Goal: Task Accomplishment & Management: Use online tool/utility

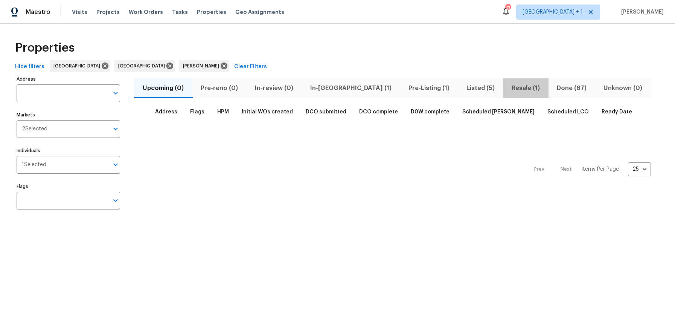
click at [508, 88] on span "Resale (1)" at bounding box center [526, 88] width 36 height 11
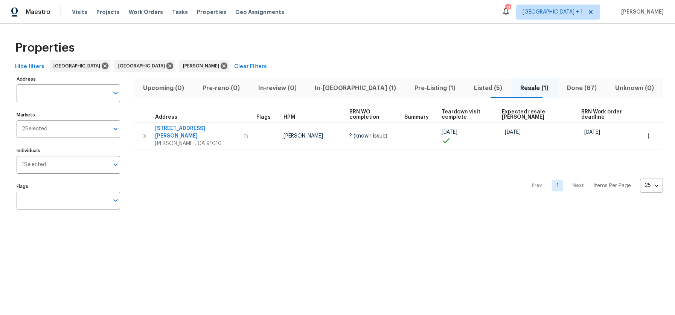
click at [389, 170] on div "Prev 1 Next Items Per Page 25 25 ​" at bounding box center [398, 183] width 529 height 67
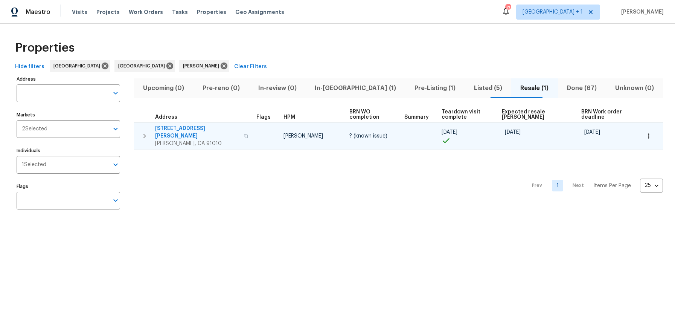
click at [244, 134] on icon "button" at bounding box center [246, 136] width 5 height 5
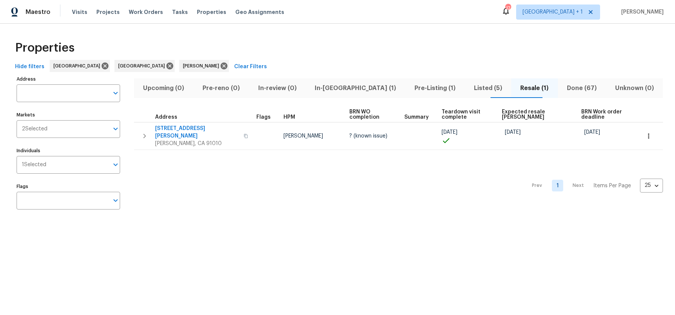
click at [469, 87] on span "Listed (5)" at bounding box center [488, 88] width 38 height 11
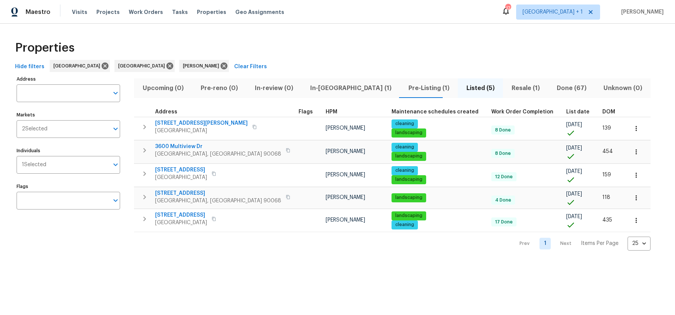
click at [222, 243] on div "Prev 1 Next Items Per Page 25 25 ​" at bounding box center [392, 241] width 517 height 18
click at [404, 89] on span "Pre-Listing (1)" at bounding box center [428, 88] width 49 height 11
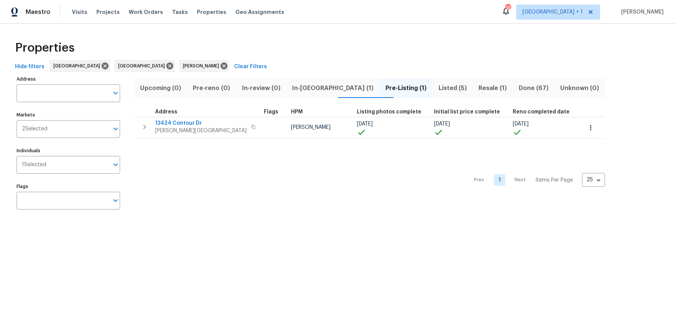
click at [276, 166] on div "Prev 1 Next Items Per Page 25 25 ​" at bounding box center [369, 178] width 471 height 78
click at [244, 169] on div "Prev 1 Next Items Per Page 25 25 ​" at bounding box center [369, 178] width 471 height 78
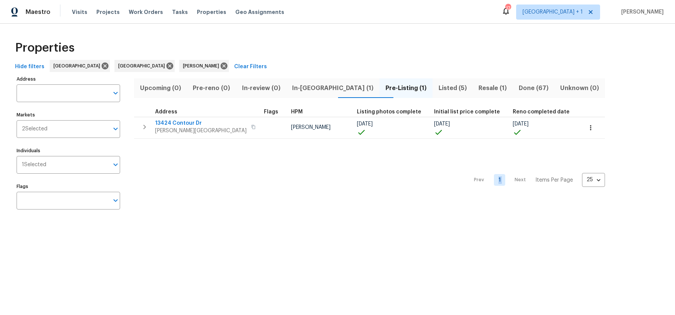
click at [244, 169] on div "Prev 1 Next Items Per Page 25 25 ​" at bounding box center [369, 178] width 471 height 78
click at [437, 88] on span "Listed (5)" at bounding box center [452, 88] width 31 height 11
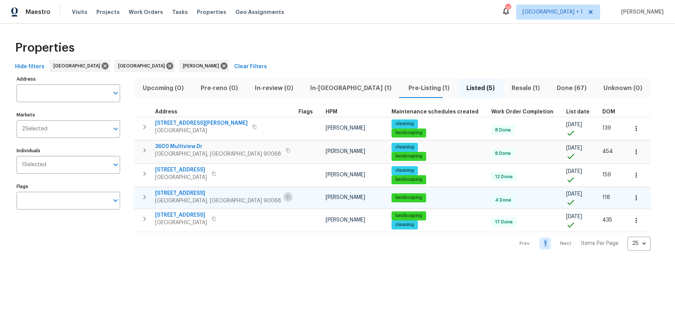
click at [286, 197] on icon "button" at bounding box center [288, 197] width 5 height 5
click at [404, 88] on span "Pre-Listing (1)" at bounding box center [428, 88] width 49 height 11
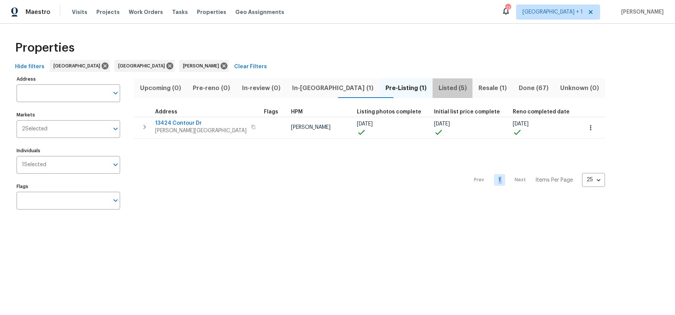
click at [437, 89] on span "Listed (5)" at bounding box center [452, 88] width 31 height 11
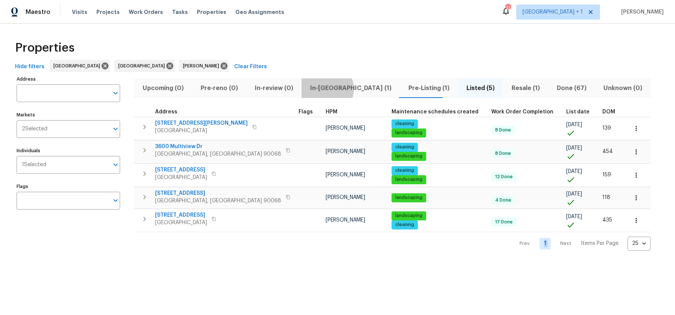
click at [322, 89] on span "In-reno (1)" at bounding box center [350, 88] width 89 height 11
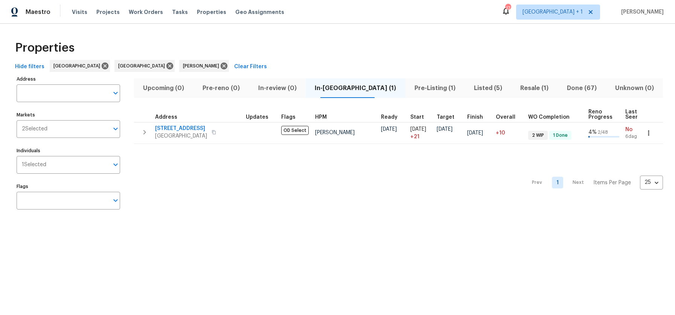
click at [195, 179] on div "Prev 1 Next Items Per Page 25 25 ​" at bounding box center [398, 180] width 529 height 73
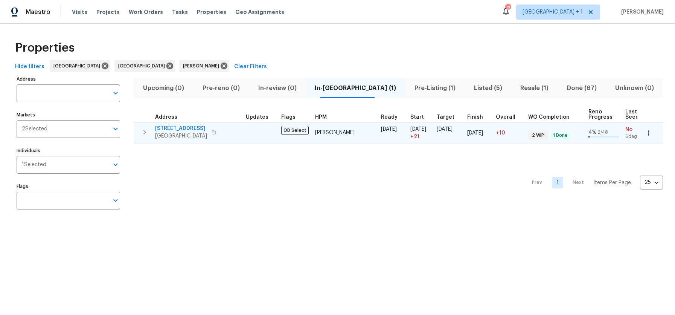
click at [182, 131] on span "2909 10th St Apt 4" at bounding box center [181, 129] width 52 height 8
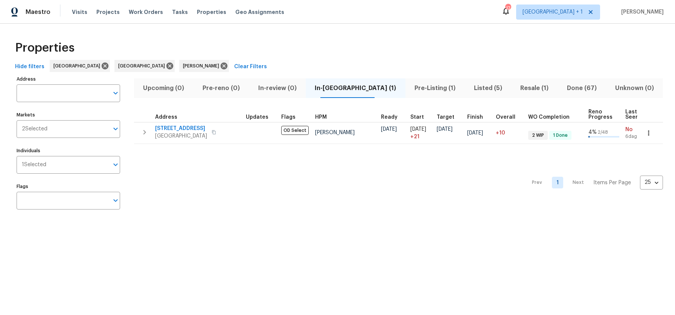
click at [412, 90] on span "Pre-Listing (1)" at bounding box center [435, 88] width 50 height 11
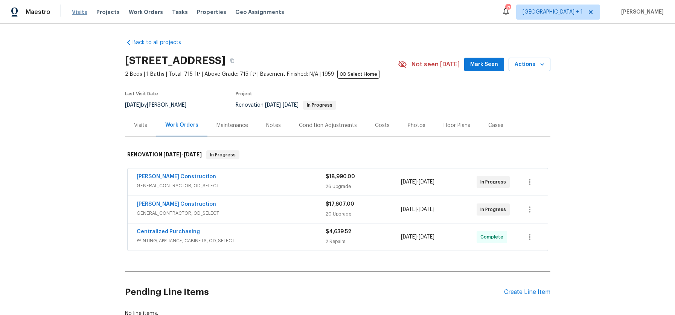
click at [81, 12] on span "Visits" at bounding box center [79, 12] width 15 height 8
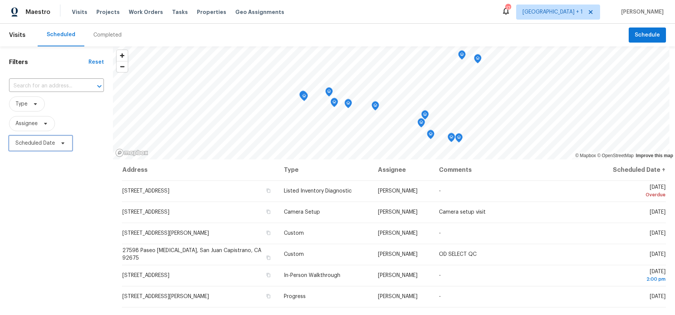
click at [26, 144] on span "Scheduled Date" at bounding box center [35, 143] width 40 height 8
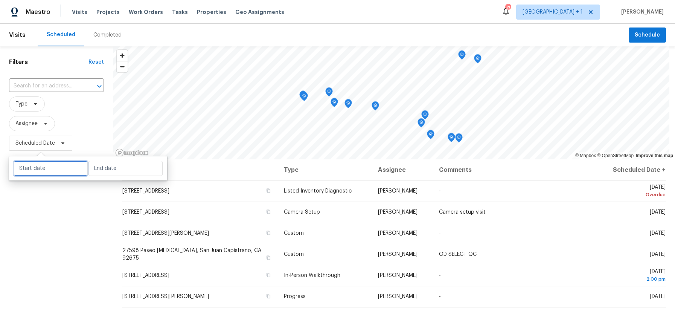
click at [41, 168] on input "text" at bounding box center [51, 168] width 74 height 15
select select "7"
select select "2025"
select select "8"
select select "2025"
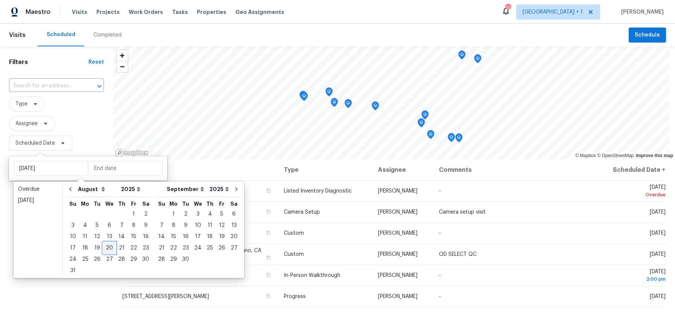
click at [107, 246] on div "20" at bounding box center [109, 247] width 12 height 11
type input "[DATE]"
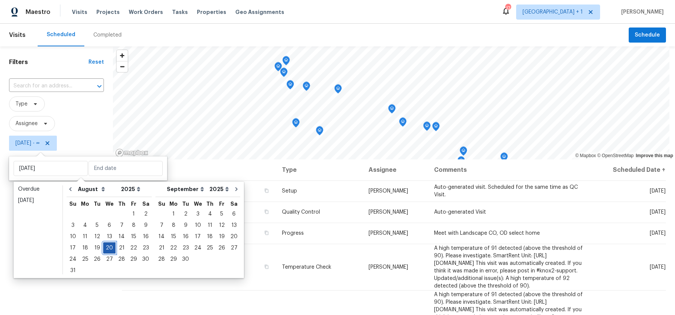
click at [107, 246] on div "20" at bounding box center [109, 247] width 12 height 11
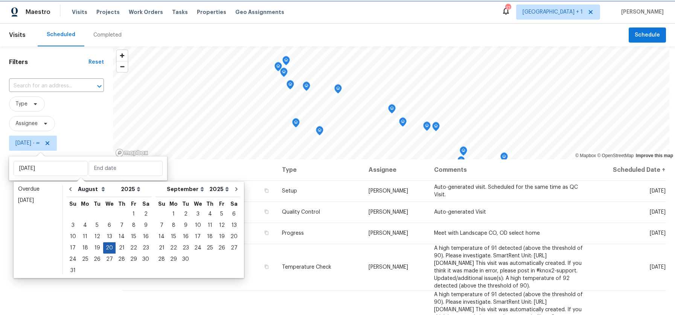
type input "[DATE]"
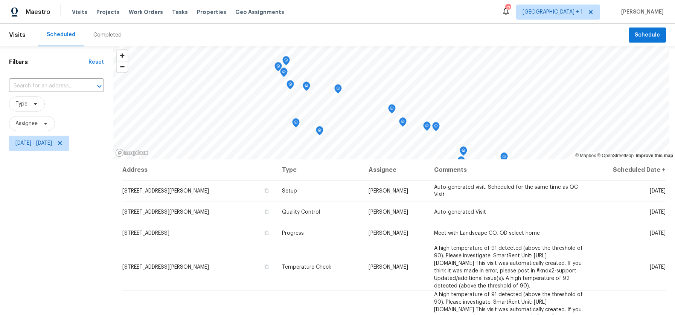
click at [38, 241] on div "Filters Reset ​ Type Assignee [DATE] - [DATE]" at bounding box center [56, 228] width 113 height 365
click at [24, 102] on span "Type" at bounding box center [21, 104] width 12 height 8
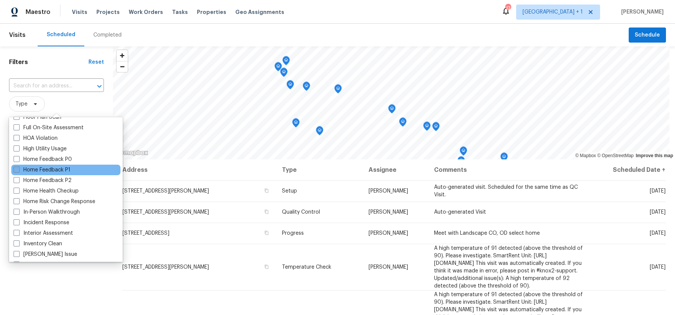
scroll to position [210, 0]
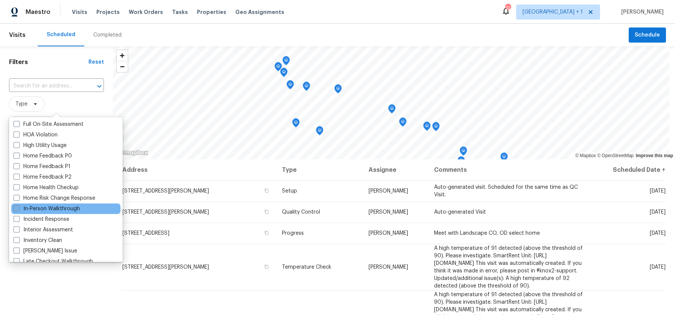
click at [18, 209] on span at bounding box center [17, 208] width 6 height 6
click at [18, 209] on input "In-Person Walkthrough" at bounding box center [16, 207] width 5 height 5
checkbox input "true"
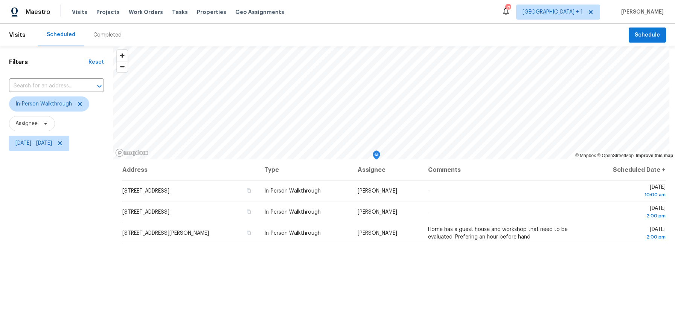
click at [78, 295] on div "Filters Reset ​ In-Person Walkthrough Assignee [DATE] - [DATE]" at bounding box center [56, 228] width 113 height 365
click at [226, 292] on div "Address Type Assignee Comments Scheduled Date ↑ [STREET_ADDRESS] In-Person Walk…" at bounding box center [394, 285] width 562 height 252
click at [69, 147] on span "[DATE] - [DATE]" at bounding box center [39, 143] width 60 height 15
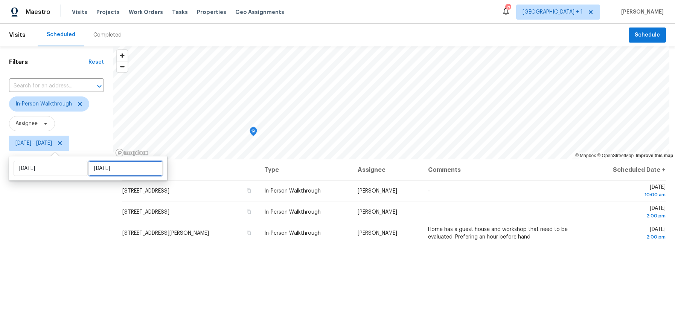
click at [117, 167] on input "[DATE]" at bounding box center [125, 168] width 74 height 15
select select "7"
select select "2025"
select select "8"
select select "2025"
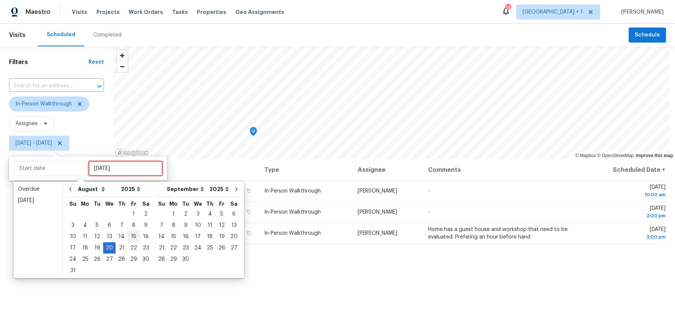
type input "[DATE]"
click at [129, 243] on div "22" at bounding box center [134, 247] width 12 height 11
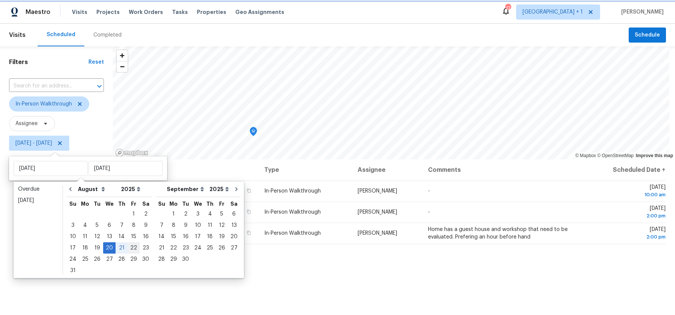
type input "[DATE]"
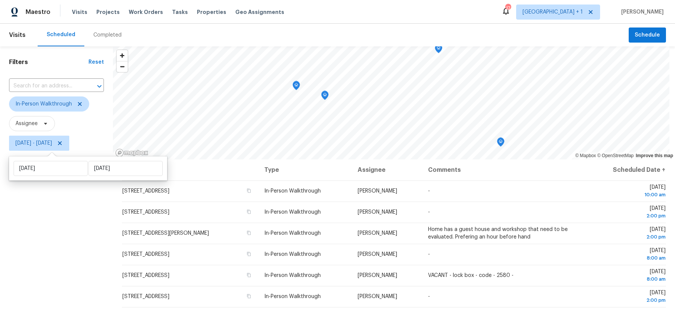
click at [37, 232] on div "Filters Reset ​ In-Person Walkthrough Assignee [DATE] - [DATE]" at bounding box center [56, 228] width 113 height 365
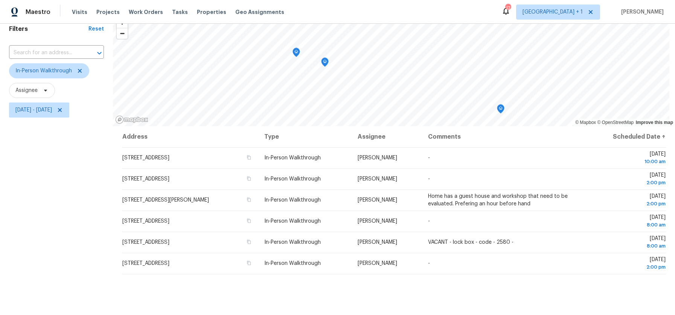
scroll to position [33, 0]
click at [74, 229] on div "Filters Reset ​ In-Person Walkthrough Assignee [DATE] - [DATE]" at bounding box center [56, 196] width 113 height 365
click at [27, 171] on div "Filters Reset ​ In-Person Walkthrough Assignee [DATE] - [DATE]" at bounding box center [56, 196] width 113 height 365
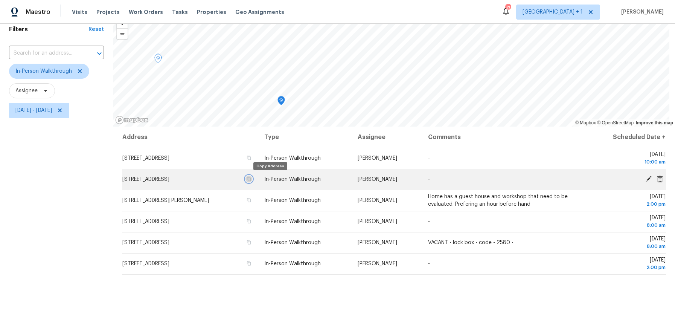
click at [251, 179] on icon "button" at bounding box center [249, 179] width 5 height 5
